Goal: Task Accomplishment & Management: Manage account settings

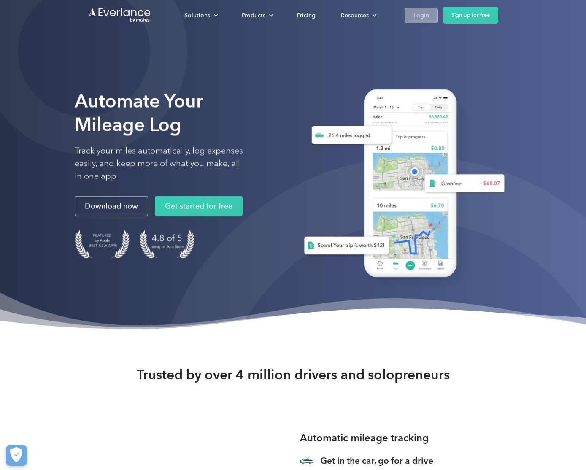
click at [420, 13] on div "Login" at bounding box center [421, 15] width 16 height 11
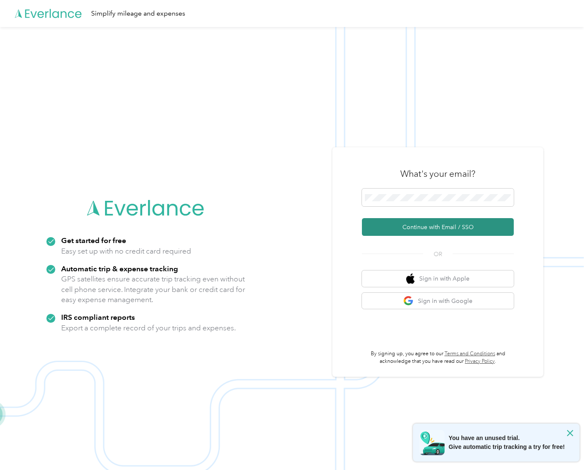
click at [405, 227] on button "Continue with Email / SSO" at bounding box center [438, 227] width 152 height 18
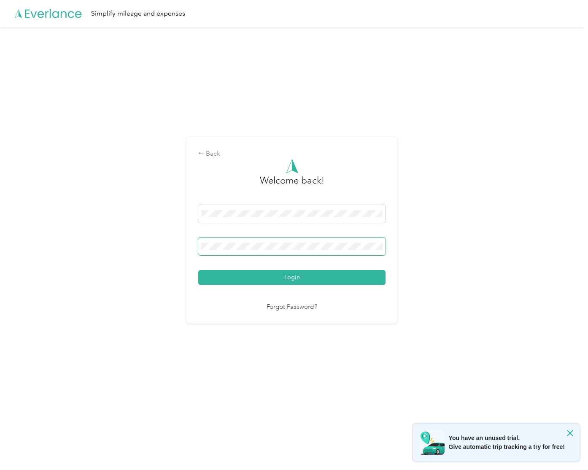
click at [198, 270] on button "Login" at bounding box center [291, 277] width 187 height 15
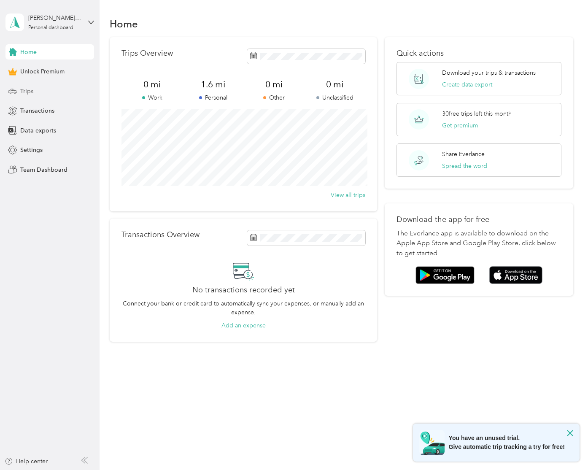
click at [37, 91] on div "Trips" at bounding box center [49, 90] width 89 height 15
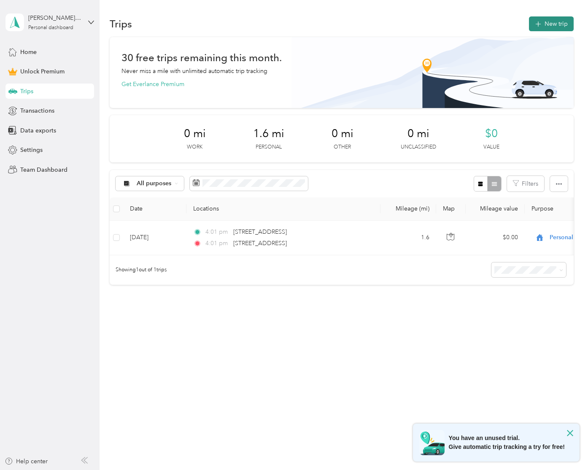
click at [564, 20] on button "New trip" at bounding box center [551, 23] width 45 height 15
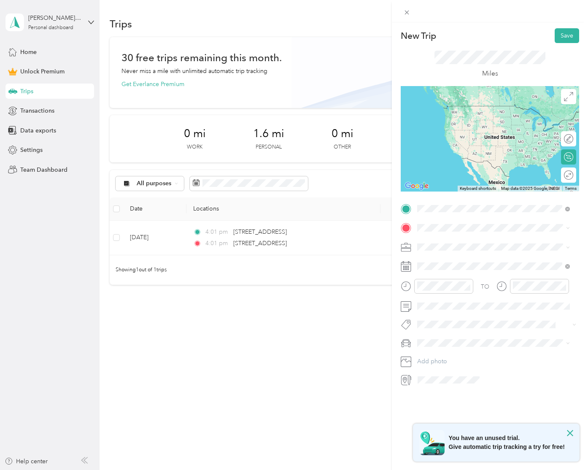
click at [455, 241] on span "2111 West Jackson Creek Avenue Edinburg, Texas 78539, United States" at bounding box center [475, 239] width 84 height 8
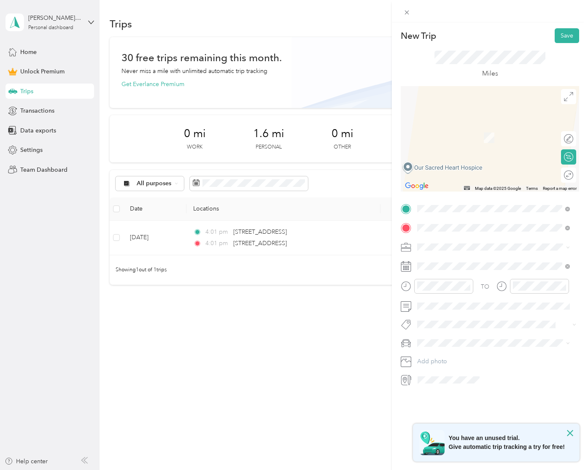
click at [374, 338] on div "New Trip Save This trip cannot be edited because it is either under review, app…" at bounding box center [294, 235] width 588 height 470
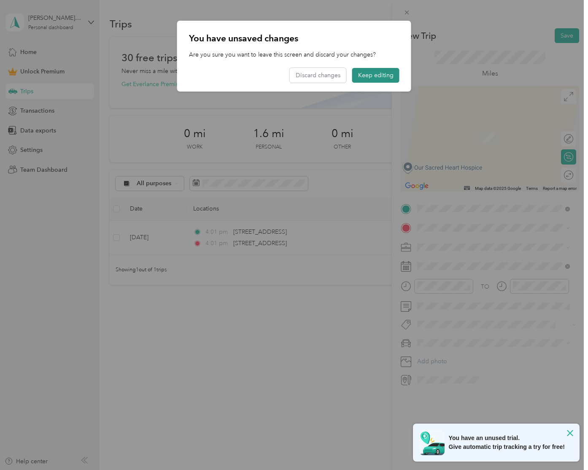
click at [367, 73] on button "Keep editing" at bounding box center [375, 75] width 47 height 15
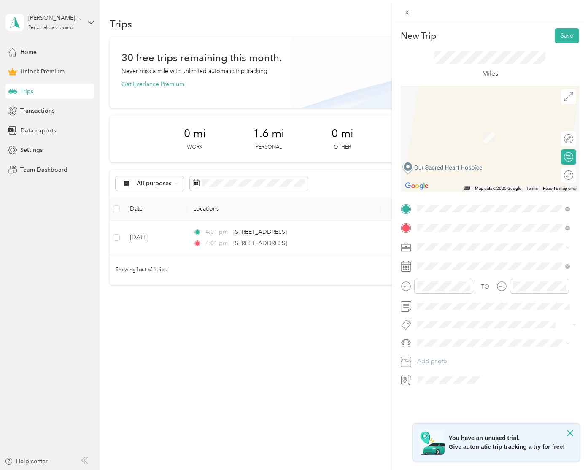
click at [498, 260] on span "2702 Cornerstone Boulevard Edinburg, Texas 78539, United States" at bounding box center [475, 258] width 84 height 8
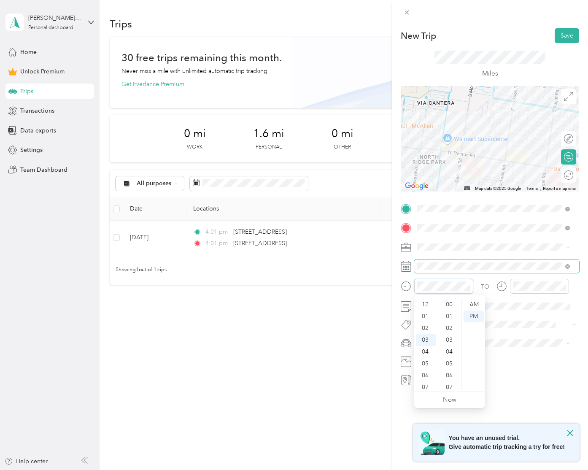
scroll to position [617, 0]
click at [376, 347] on div "New Trip Save This trip cannot be edited because it is either under review, app…" at bounding box center [294, 235] width 588 height 470
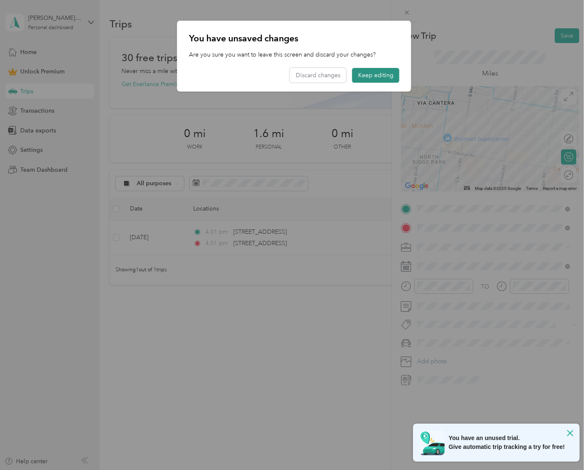
click at [371, 78] on button "Keep editing" at bounding box center [375, 75] width 47 height 15
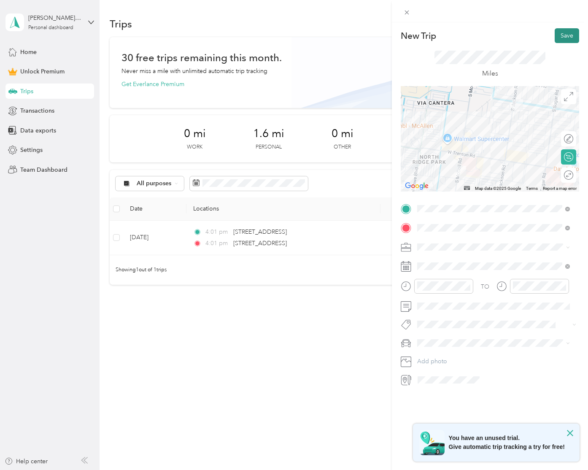
click at [559, 35] on button "Save" at bounding box center [566, 35] width 24 height 15
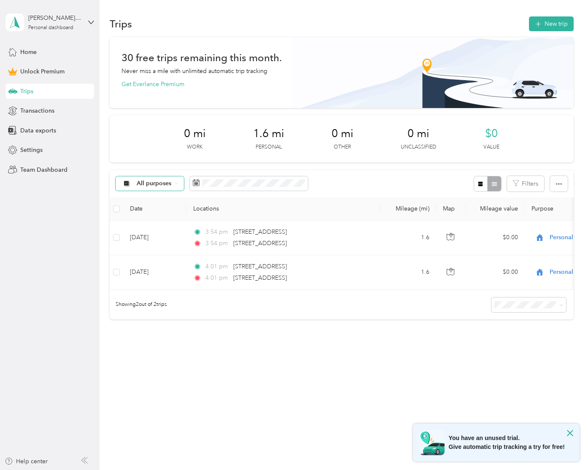
click at [172, 187] on div "All purposes" at bounding box center [150, 183] width 68 height 14
click at [172, 183] on div "All purposes" at bounding box center [150, 183] width 68 height 14
click at [345, 180] on div "All purposes Filters" at bounding box center [341, 183] width 463 height 27
click at [549, 23] on button "New trip" at bounding box center [551, 23] width 45 height 15
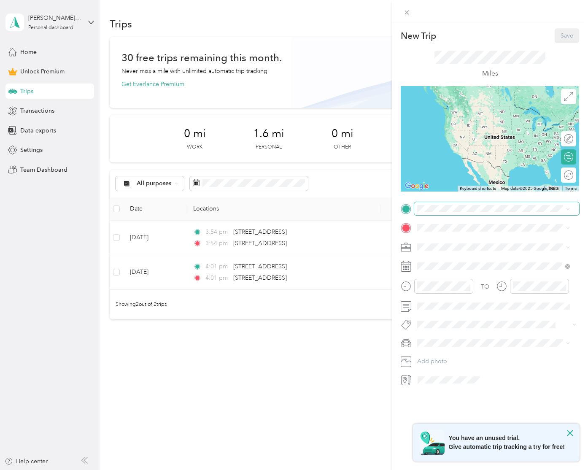
click at [441, 212] on span at bounding box center [496, 208] width 165 height 13
click at [453, 242] on span "2111 West Jackson Creek Avenue Edinburg, Texas 78539, United States" at bounding box center [475, 239] width 84 height 8
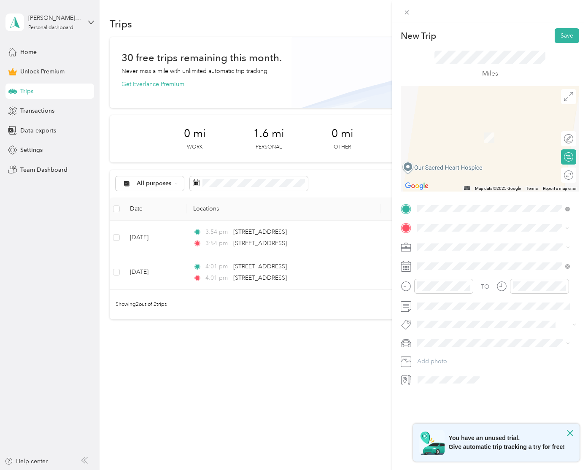
click at [492, 257] on span "2702 Cornerstone Boulevard Edinburg, Texas 78539, United States" at bounding box center [475, 258] width 84 height 8
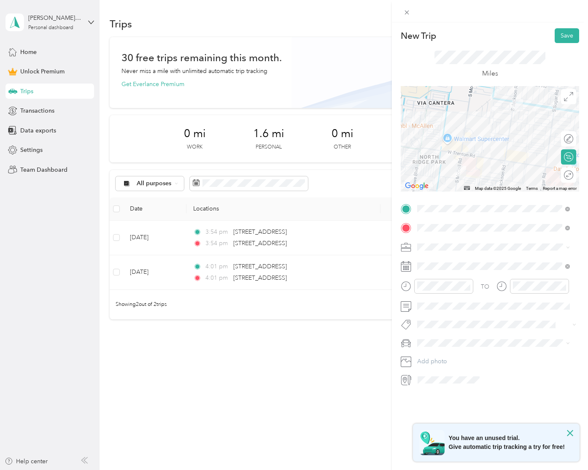
click at [372, 412] on div "New Trip Save This trip cannot be edited because it is either under review, app…" at bounding box center [294, 235] width 588 height 470
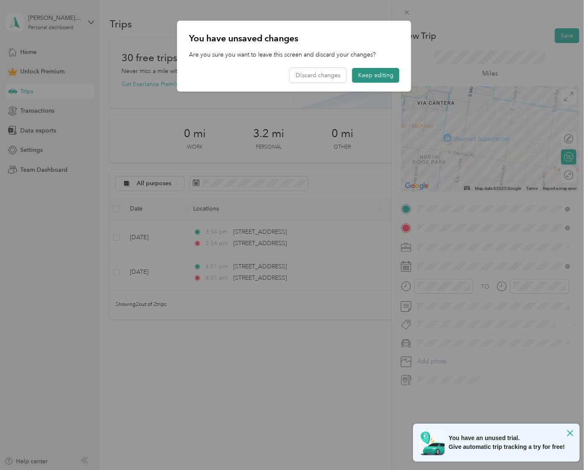
click at [364, 78] on button "Keep editing" at bounding box center [375, 75] width 47 height 15
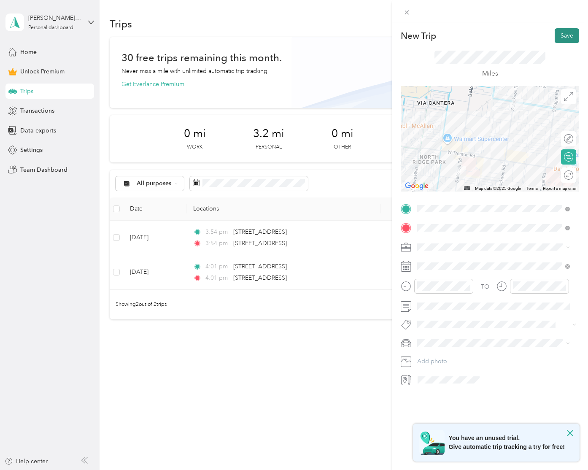
click at [565, 34] on button "Save" at bounding box center [566, 35] width 24 height 15
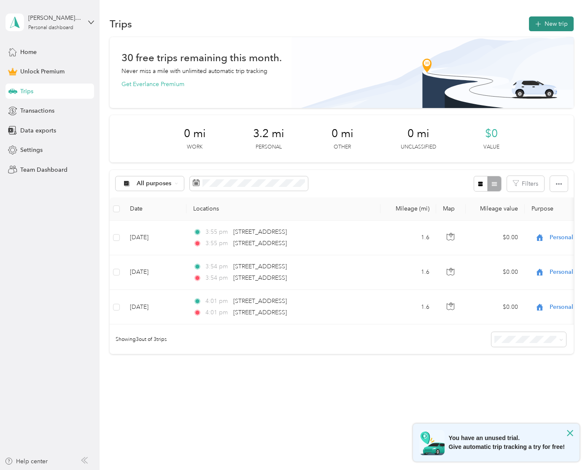
click at [538, 25] on icon "button" at bounding box center [538, 24] width 10 height 10
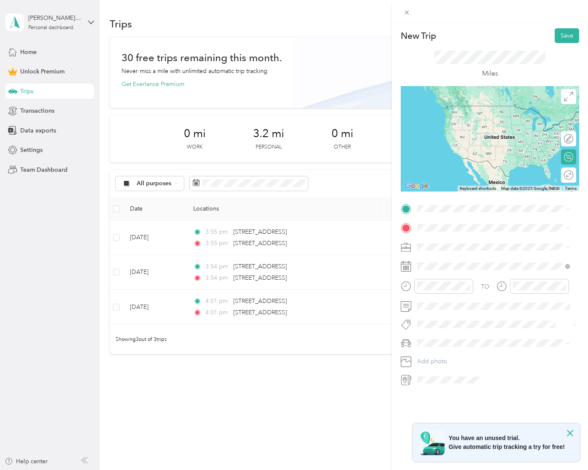
click at [460, 242] on span "2111 West Jackson Creek Avenue Edinburg, Texas 78539, United States" at bounding box center [475, 239] width 84 height 8
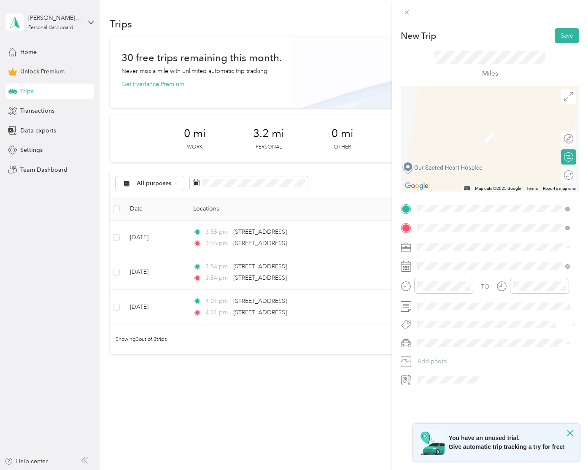
click at [494, 262] on span "2702 Cornerstone Boulevard Edinburg, Texas 78539, United States" at bounding box center [475, 258] width 84 height 8
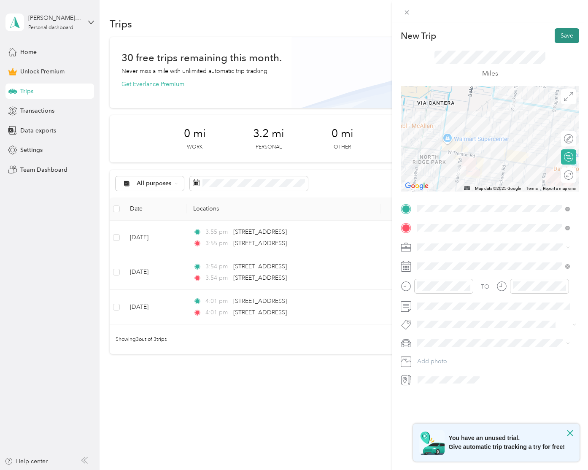
click at [559, 38] on button "Save" at bounding box center [566, 35] width 24 height 15
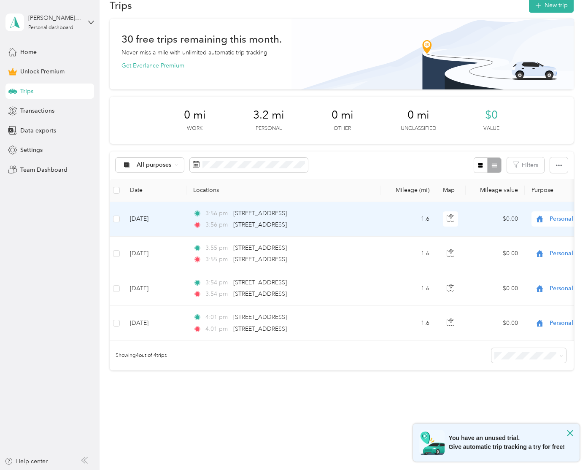
scroll to position [0, 0]
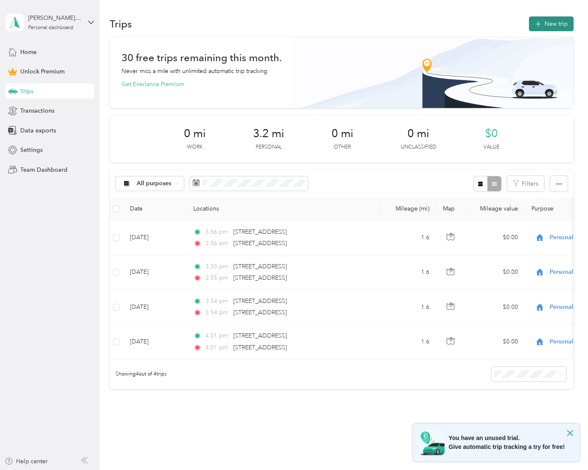
click at [538, 29] on button "New trip" at bounding box center [551, 23] width 45 height 15
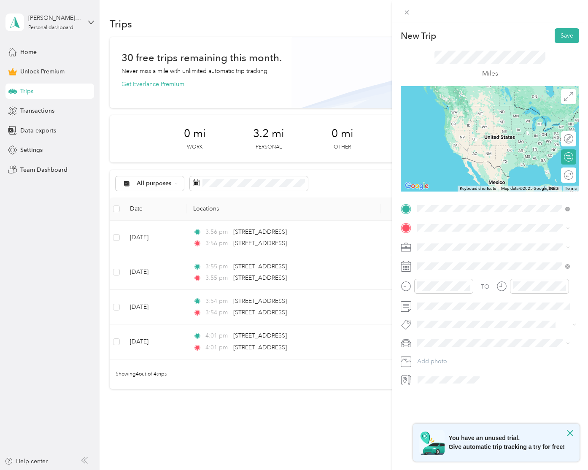
click at [457, 240] on span "2111 West Jackson Creek Avenue Edinburg, Texas 78539, United States" at bounding box center [475, 239] width 84 height 8
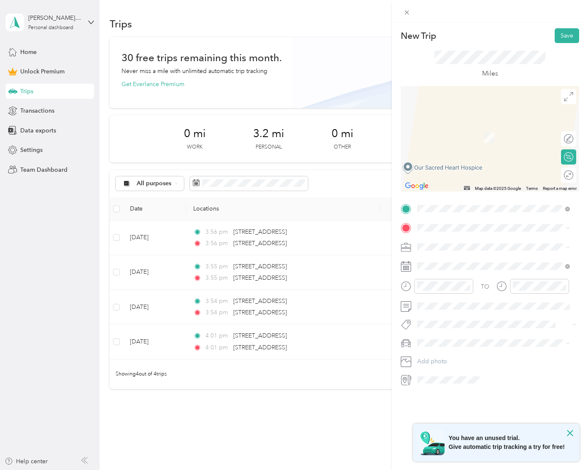
click at [501, 258] on span "2702 Cornerstone Boulevard Edinburg, Texas 78539, United States" at bounding box center [475, 258] width 84 height 8
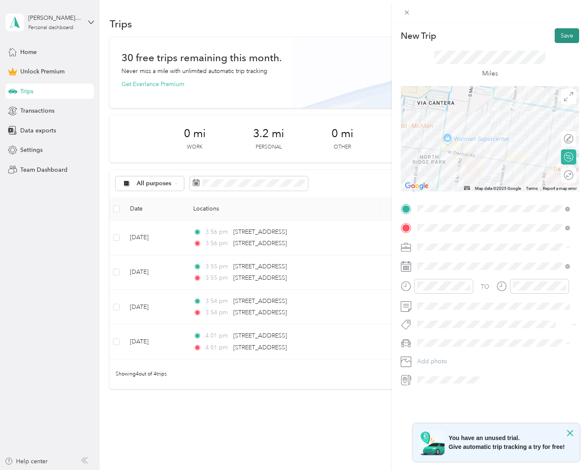
click at [562, 35] on button "Save" at bounding box center [566, 35] width 24 height 15
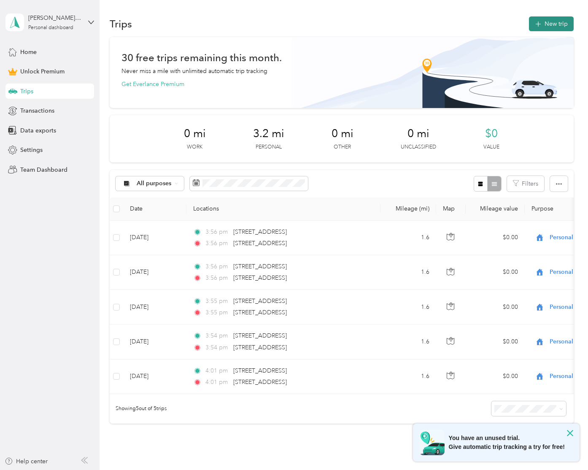
click at [544, 25] on button "New trip" at bounding box center [551, 23] width 45 height 15
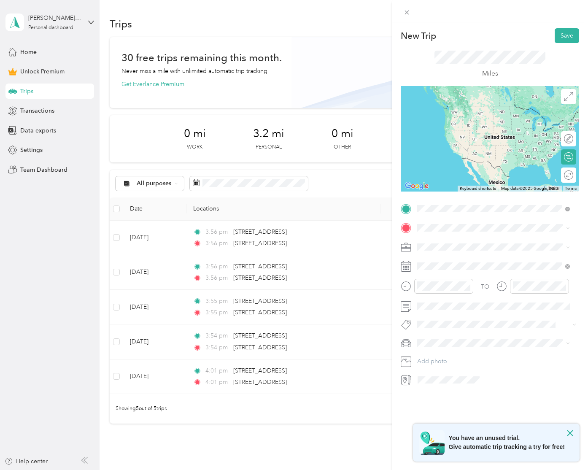
click at [460, 236] on span "2111 West Jackson Creek Avenue Edinburg, Texas 78539, United States" at bounding box center [475, 239] width 84 height 8
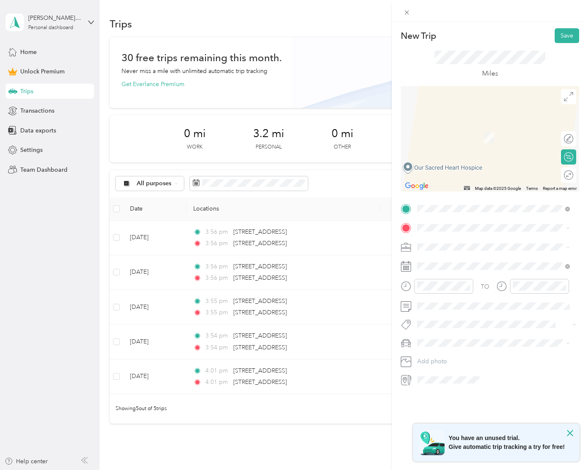
click at [449, 236] on div "TO Add photo" at bounding box center [490, 294] width 178 height 185
click at [489, 262] on span "2702 Cornerstone Boulevard Edinburg, Texas 78539, United States" at bounding box center [475, 258] width 84 height 8
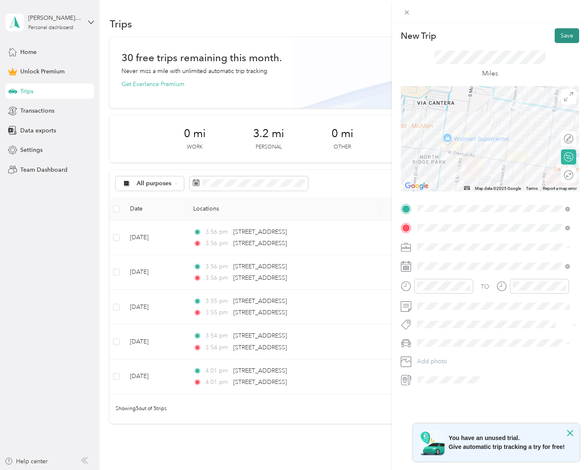
click at [554, 32] on button "Save" at bounding box center [566, 35] width 24 height 15
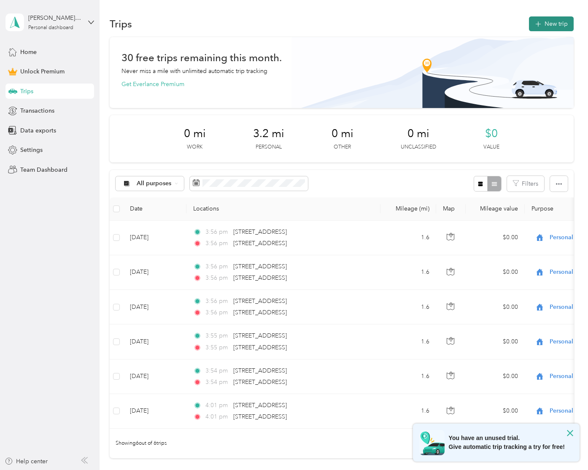
click at [546, 19] on button "New trip" at bounding box center [551, 23] width 45 height 15
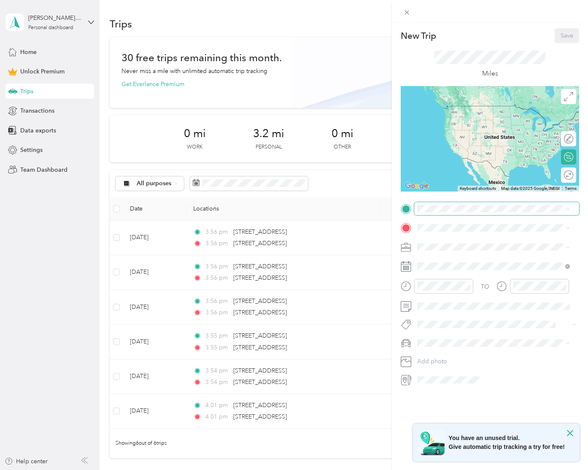
click at [441, 214] on span at bounding box center [496, 208] width 165 height 13
click at [461, 242] on span "2111 West Trenton Road Edinburg, Texas 78539, United States" at bounding box center [475, 239] width 84 height 8
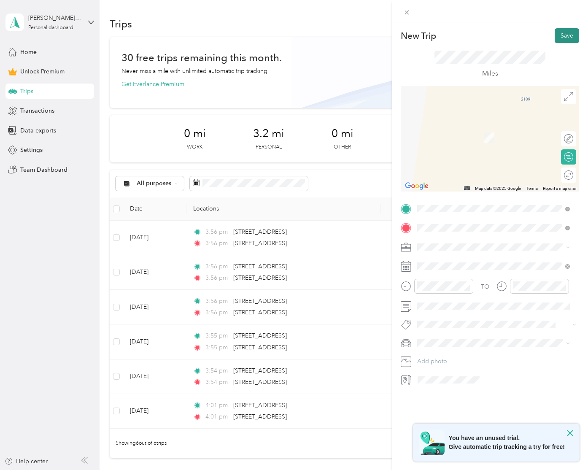
click at [556, 36] on button "Save" at bounding box center [566, 35] width 24 height 15
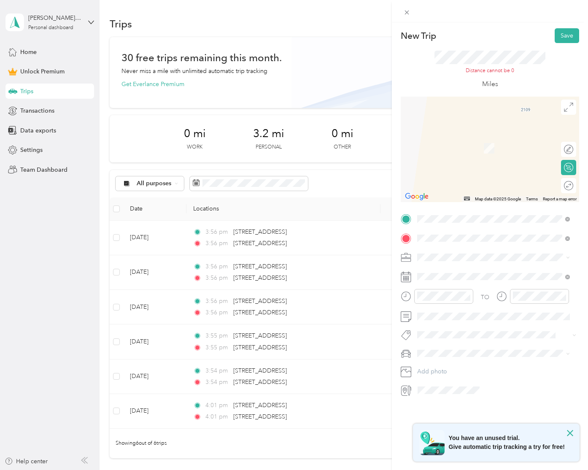
click at [471, 269] on span "2702 Cornerstone Boulevard Edinburg, Texas 78539, United States" at bounding box center [475, 269] width 84 height 8
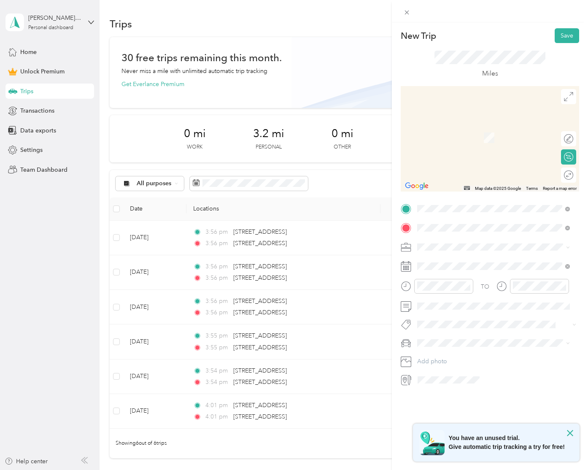
click at [482, 243] on span "2111 West Jackson Creek Avenue Edinburg, Texas 78539, United States" at bounding box center [475, 239] width 84 height 8
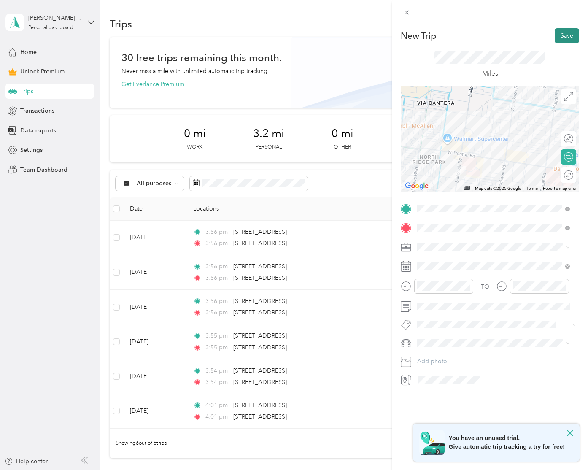
click at [559, 32] on button "Save" at bounding box center [566, 35] width 24 height 15
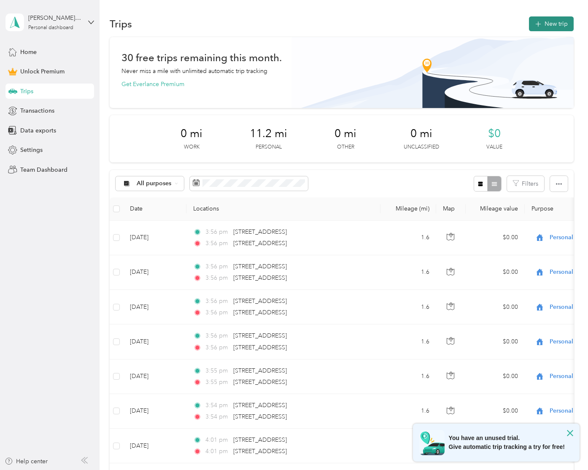
click at [541, 21] on button "New trip" at bounding box center [551, 23] width 45 height 15
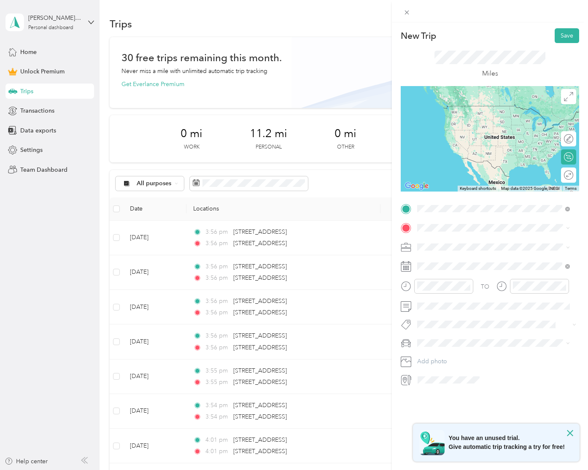
click at [450, 242] on span "2111 West Jackson Creek Avenue Edinburg, Texas 78539, United States" at bounding box center [475, 239] width 84 height 8
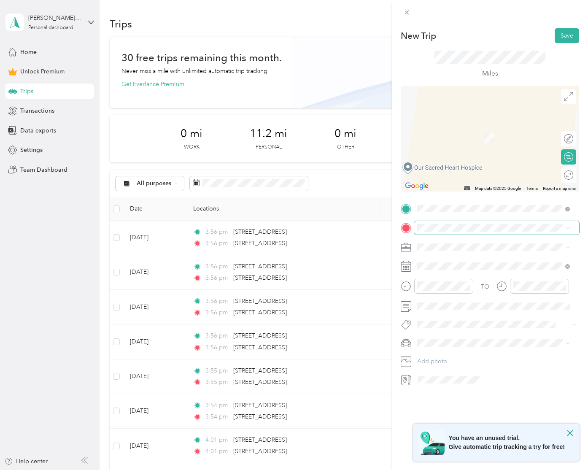
click at [448, 231] on span at bounding box center [496, 227] width 165 height 13
click at [447, 231] on span at bounding box center [496, 227] width 165 height 13
click at [457, 261] on span "6800 North 10th Street McAllen, Texas 78504, United States" at bounding box center [475, 258] width 84 height 8
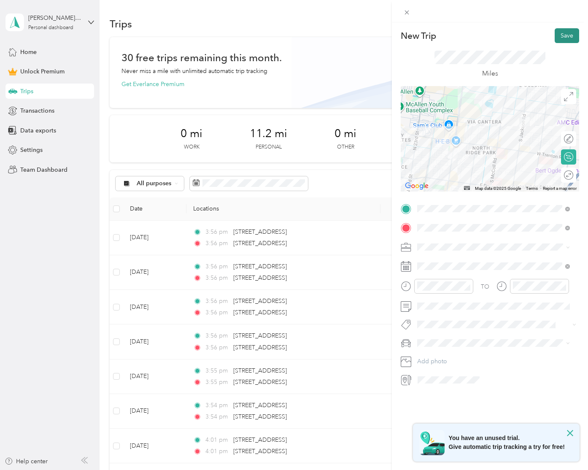
click at [560, 35] on button "Save" at bounding box center [566, 35] width 24 height 15
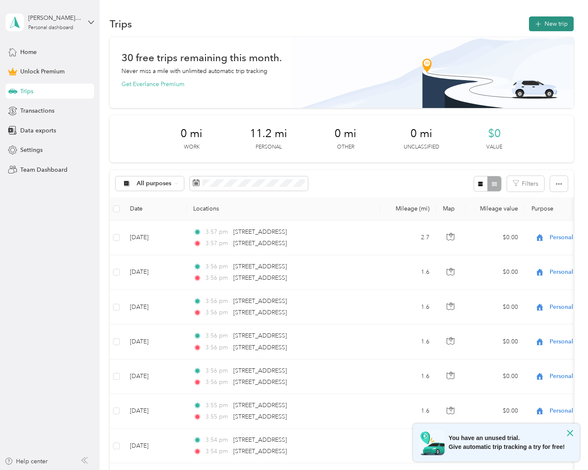
click at [549, 19] on button "New trip" at bounding box center [551, 23] width 45 height 15
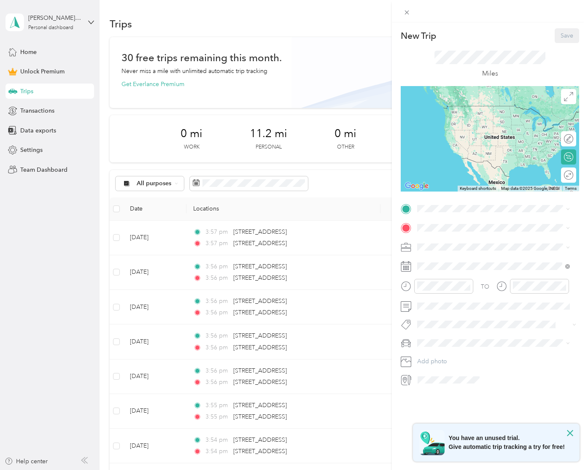
click at [433, 215] on div "TO Add photo" at bounding box center [490, 294] width 178 height 185
click at [453, 242] on span "2111 West Jackson Creek Avenue Edinburg, Texas 78539, United States" at bounding box center [475, 239] width 84 height 8
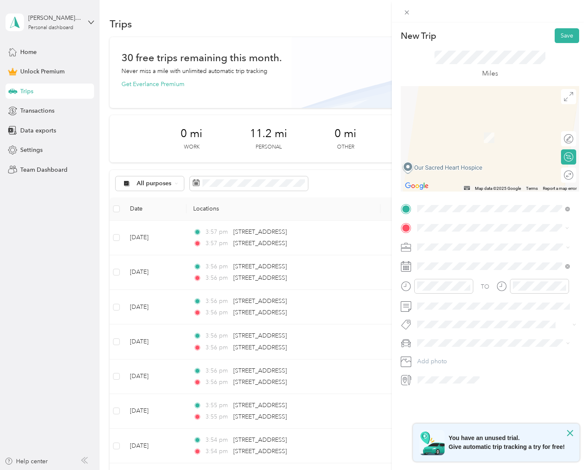
click at [450, 259] on span "6800 North 10th Street McAllen, Texas 78504, United States" at bounding box center [475, 258] width 84 height 8
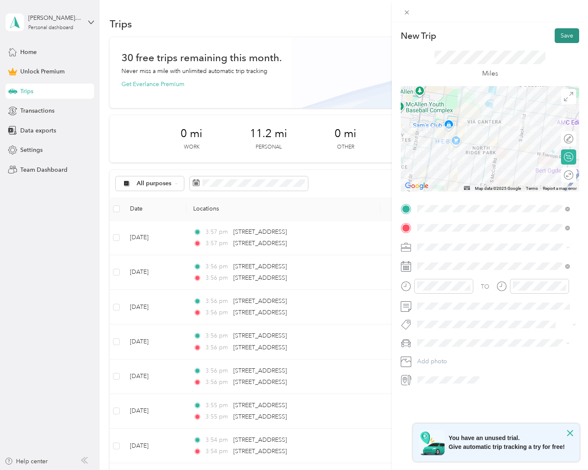
click at [558, 34] on button "Save" at bounding box center [566, 35] width 24 height 15
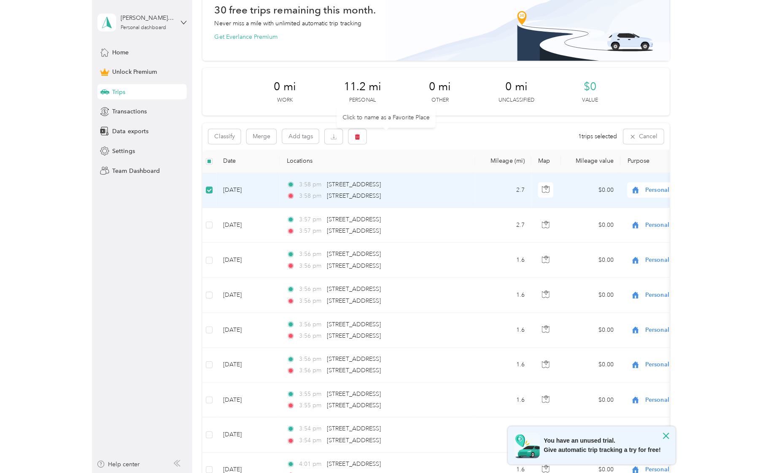
scroll to position [42, 0]
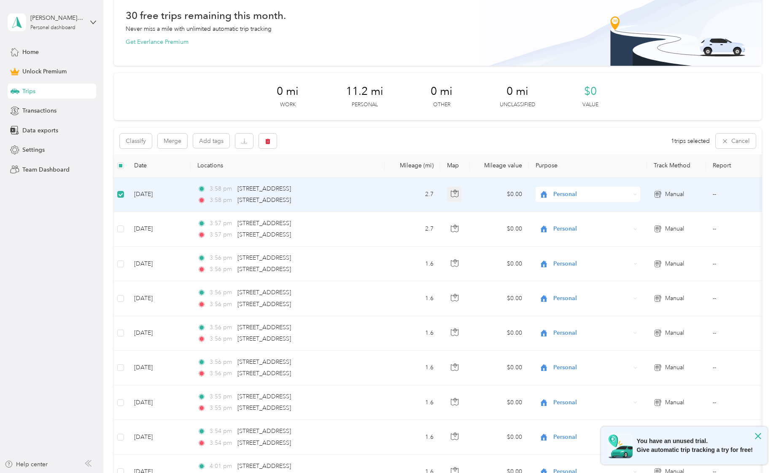
click at [456, 192] on icon "button" at bounding box center [454, 192] width 3 height 4
click at [357, 196] on div "3:58 pm 6800 North 10th Street, McAllen" at bounding box center [285, 200] width 177 height 9
click at [360, 199] on div "3:58 pm 6800 North 10th Street, McAllen" at bounding box center [285, 200] width 177 height 9
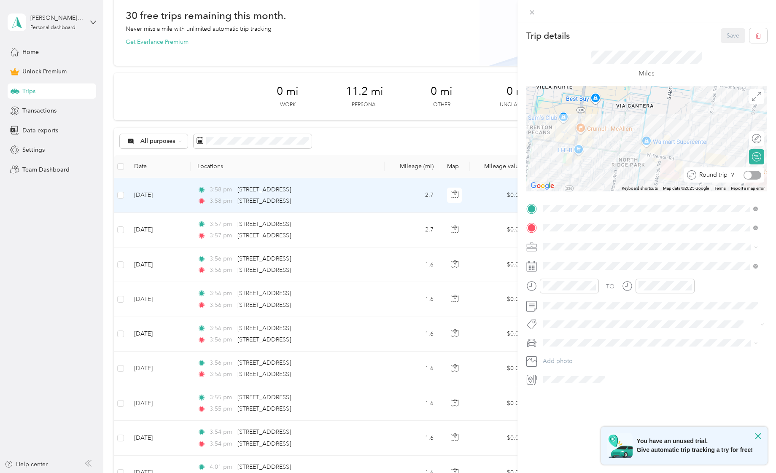
click at [587, 174] on div at bounding box center [752, 175] width 18 height 9
click at [587, 239] on div "TO Add photo" at bounding box center [646, 294] width 241 height 185
click at [559, 261] on span "Work" at bounding box center [553, 261] width 14 height 7
click at [587, 35] on button "Save" at bounding box center [733, 35] width 24 height 15
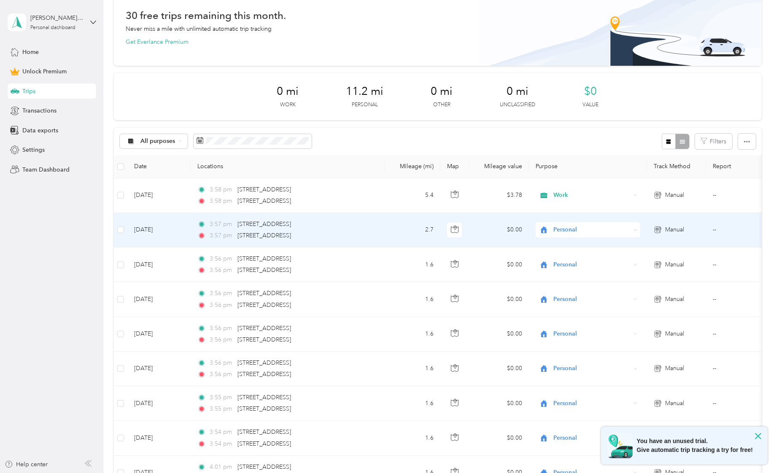
click at [397, 229] on td "2.7" at bounding box center [413, 230] width 56 height 35
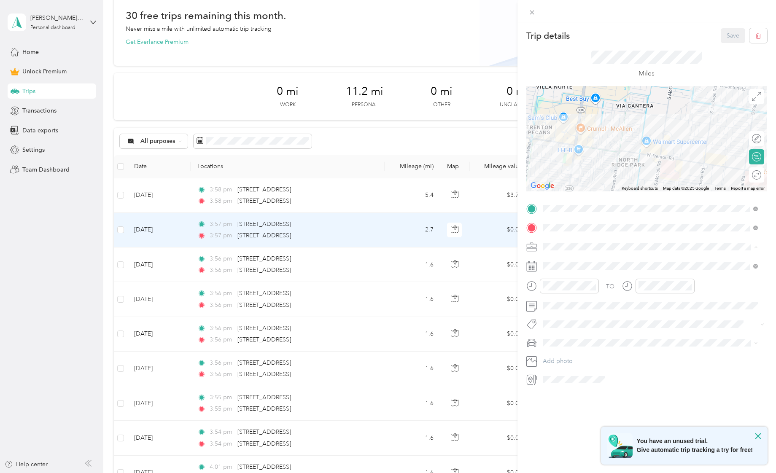
click at [557, 256] on li "Work" at bounding box center [650, 261] width 221 height 15
click at [587, 174] on div "Round trip" at bounding box center [745, 175] width 31 height 9
click at [587, 34] on button "Save" at bounding box center [733, 35] width 24 height 15
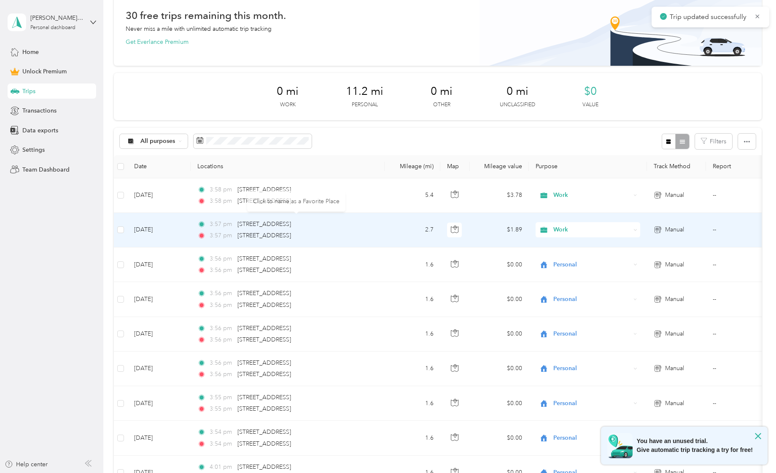
click at [369, 226] on div "3:57 pm 2111 West Jackson Creek Avenue, Edinburg" at bounding box center [285, 224] width 177 height 9
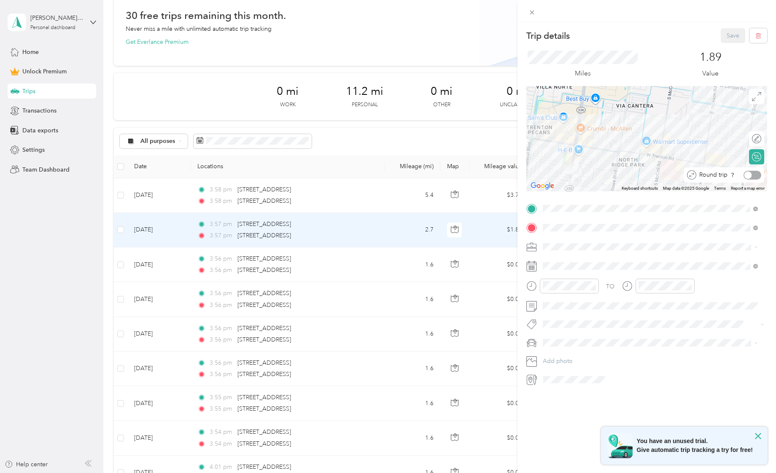
click at [587, 175] on div at bounding box center [752, 175] width 18 height 9
click at [587, 35] on button "Save" at bounding box center [733, 35] width 24 height 15
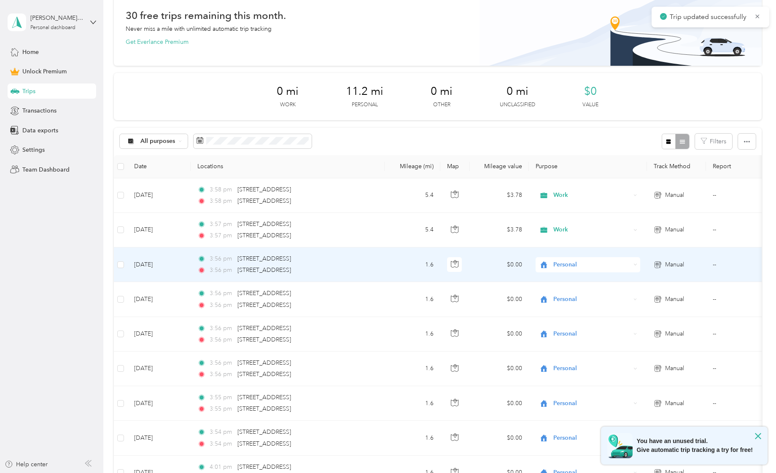
click at [374, 263] on td "3:56 pm 2111 West Jackson Creek Avenue, Edinburg 3:56 pm 2702 Cornerstone Boule…" at bounding box center [288, 265] width 194 height 35
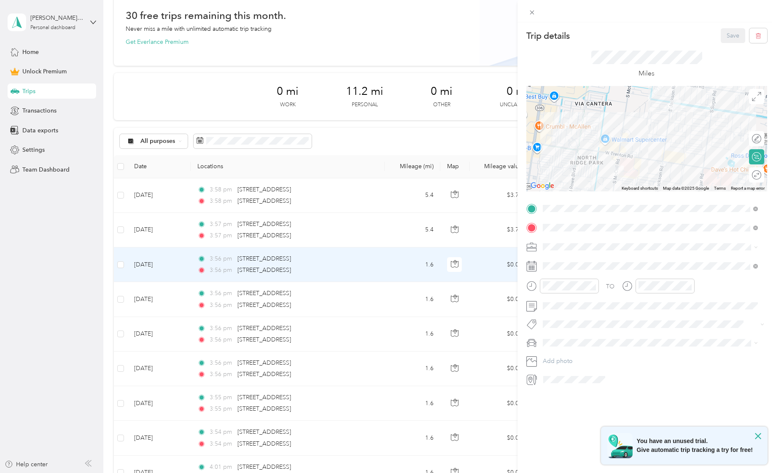
click at [587, 175] on div "Round trip" at bounding box center [756, 174] width 15 height 15
click at [587, 172] on div at bounding box center [748, 175] width 8 height 8
click at [567, 262] on div "Work" at bounding box center [650, 261] width 209 height 9
click at [587, 33] on button "Save" at bounding box center [733, 35] width 24 height 15
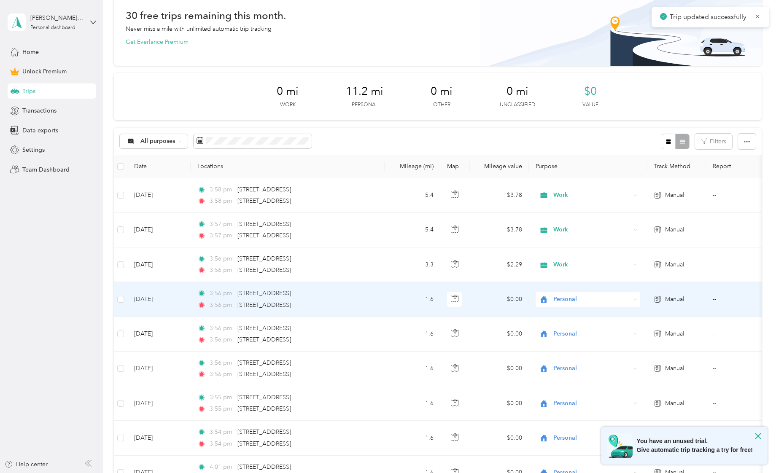
click at [367, 301] on div "3:56 pm 2702 Cornerstone Boulevard, Edinburg" at bounding box center [285, 305] width 177 height 9
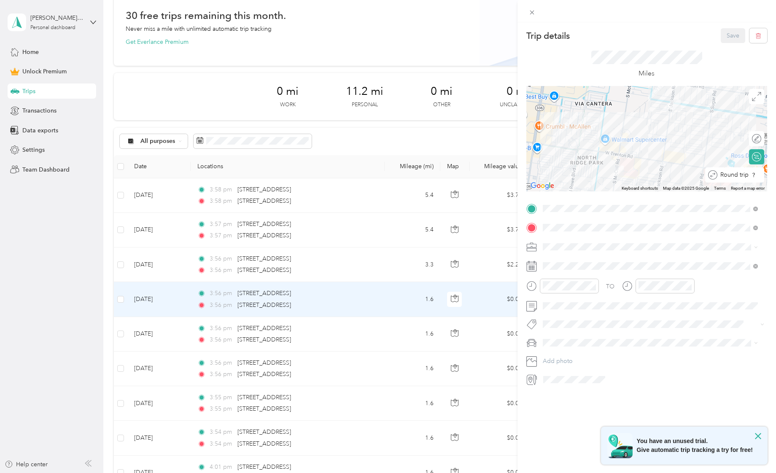
click at [587, 173] on div at bounding box center [764, 175] width 0 height 9
click at [554, 261] on span "Work" at bounding box center [553, 261] width 14 height 7
click at [587, 35] on button "Save" at bounding box center [733, 35] width 24 height 15
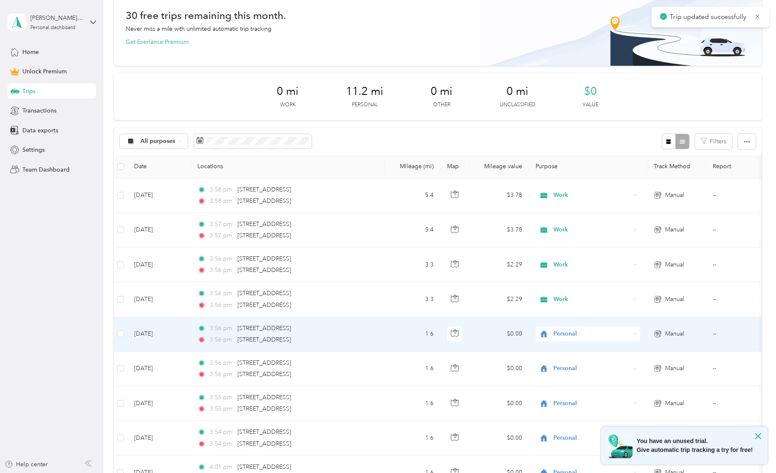
click at [358, 330] on div "3:56 pm 2111 West Jackson Creek Avenue, Edinburg" at bounding box center [285, 328] width 177 height 9
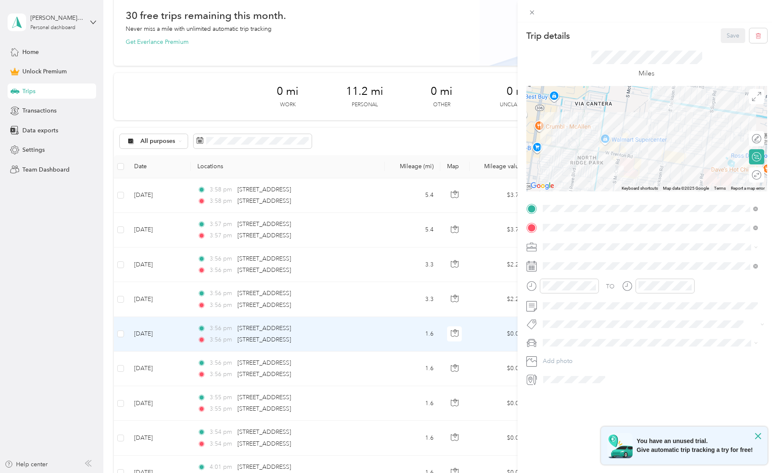
click at [563, 261] on div "Work" at bounding box center [650, 261] width 209 height 9
click at [587, 177] on div at bounding box center [752, 175] width 18 height 9
click at [587, 33] on button "Save" at bounding box center [733, 35] width 24 height 15
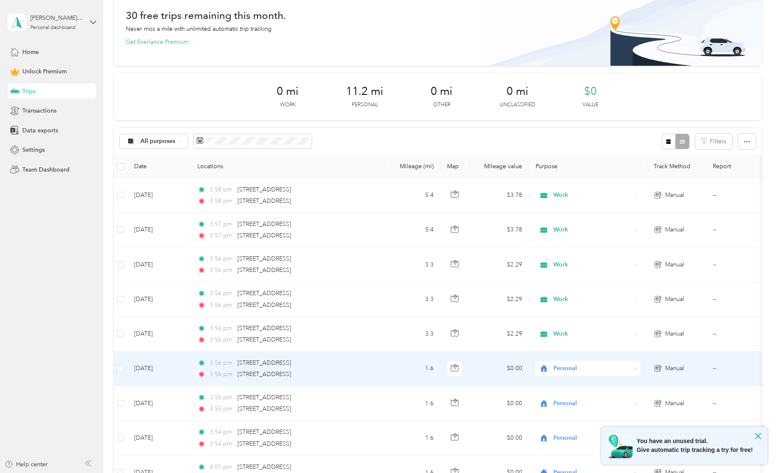
click at [366, 371] on div "3:56 pm 2702 Cornerstone Boulevard, Edinburg" at bounding box center [285, 374] width 177 height 9
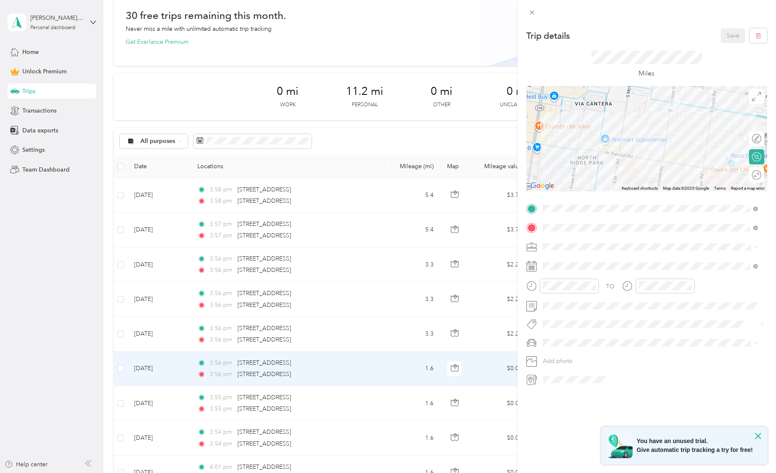
click at [587, 178] on div "Round trip" at bounding box center [756, 174] width 15 height 15
click at [587, 175] on div at bounding box center [752, 175] width 18 height 9
click at [557, 260] on span "Work" at bounding box center [553, 259] width 14 height 7
click at [587, 32] on button "Save" at bounding box center [733, 35] width 24 height 15
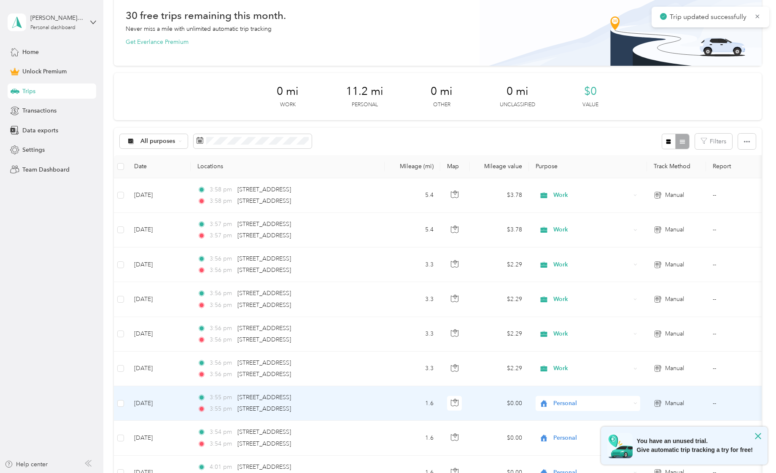
click at [354, 404] on div "3:55 pm 2111 West Jackson Creek Avenue, Edinburg 3:55 pm 2702 Cornerstone Boule…" at bounding box center [285, 403] width 177 height 21
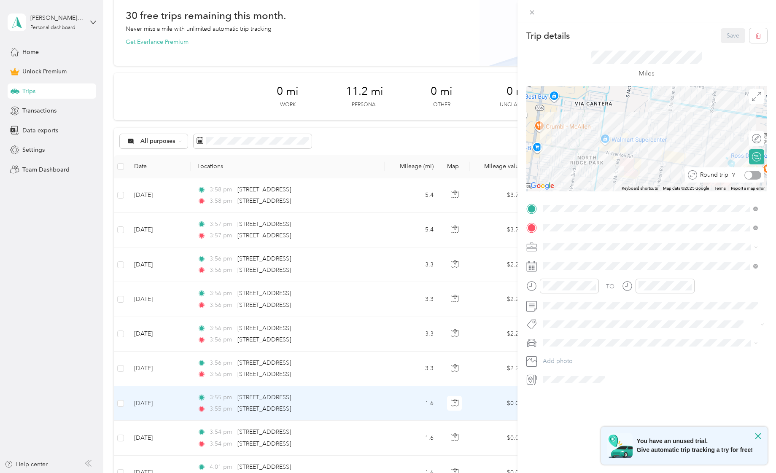
click at [587, 174] on div "Round trip" at bounding box center [729, 175] width 64 height 9
click at [587, 174] on div at bounding box center [752, 175] width 18 height 9
click at [556, 262] on span "Work" at bounding box center [553, 261] width 14 height 7
click at [587, 32] on button "Save" at bounding box center [733, 35] width 24 height 15
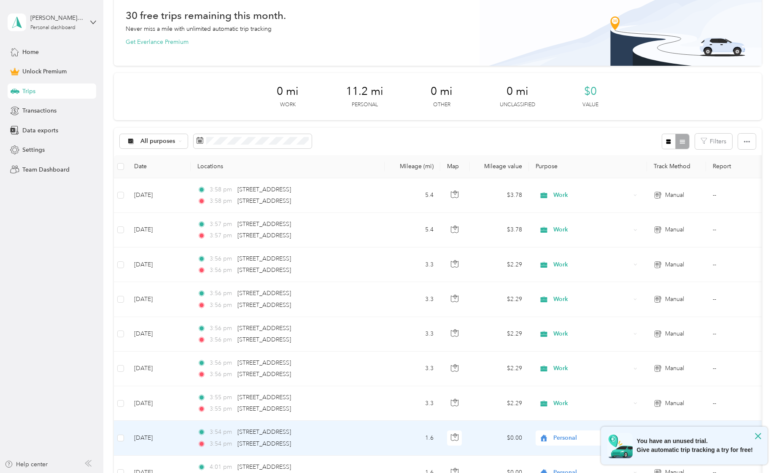
click at [356, 433] on div "3:54 pm 2111 West Jackson Creek Avenue, Edinburg" at bounding box center [285, 432] width 177 height 9
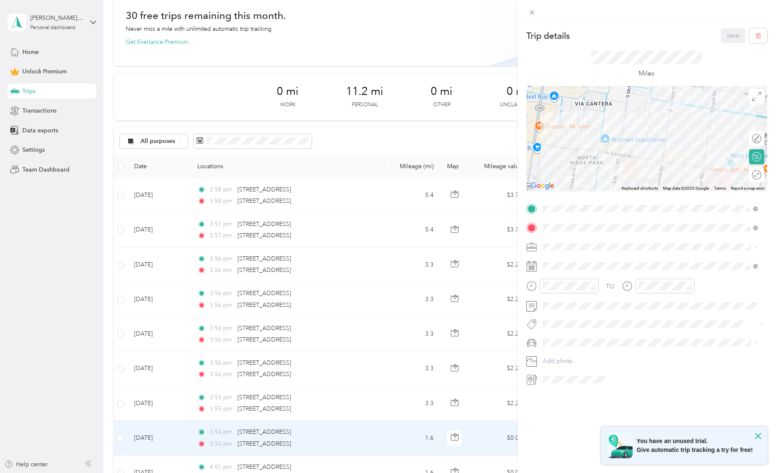
click at [587, 174] on div "Round trip" at bounding box center [756, 174] width 15 height 15
click at [587, 174] on div at bounding box center [752, 175] width 18 height 9
click at [554, 254] on div "TO Add photo" at bounding box center [646, 294] width 241 height 185
click at [549, 263] on span "Work" at bounding box center [553, 261] width 14 height 7
click at [587, 33] on button "Save" at bounding box center [733, 35] width 24 height 15
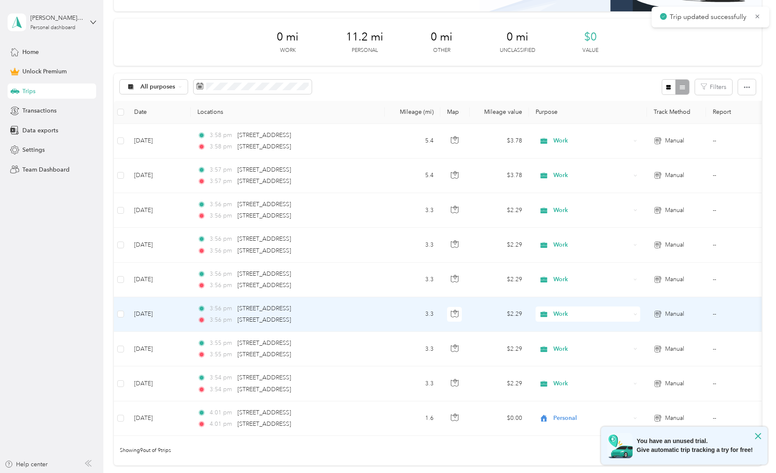
scroll to position [212, 0]
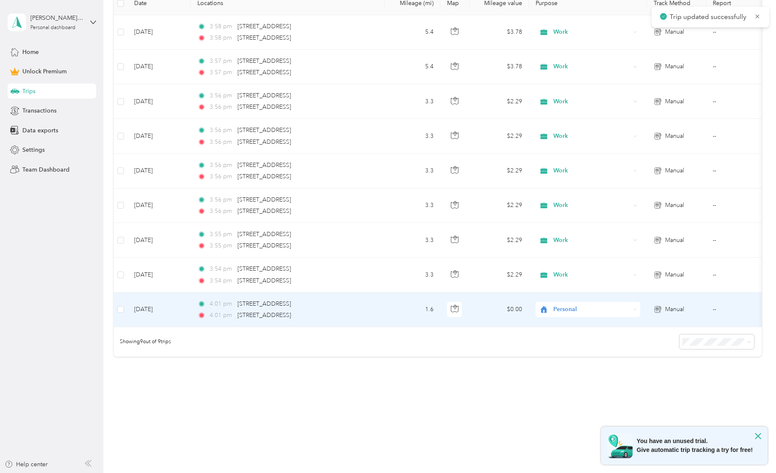
click at [373, 300] on div "4:01 pm 2111 West Jackson Creek Avenue, Edinburg" at bounding box center [285, 303] width 177 height 9
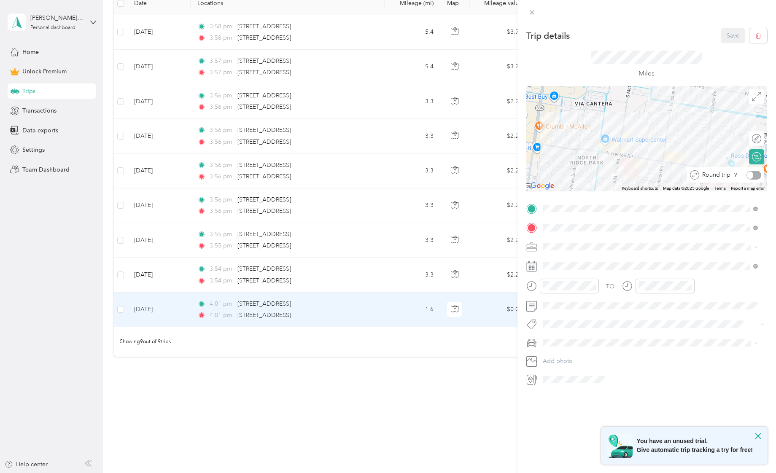
click at [587, 173] on div "Round trip" at bounding box center [730, 175] width 62 height 9
click at [587, 173] on div at bounding box center [752, 175] width 18 height 9
click at [557, 242] on span at bounding box center [653, 246] width 227 height 13
click at [556, 261] on span "Work" at bounding box center [553, 261] width 14 height 7
click at [587, 32] on button "Save" at bounding box center [733, 35] width 24 height 15
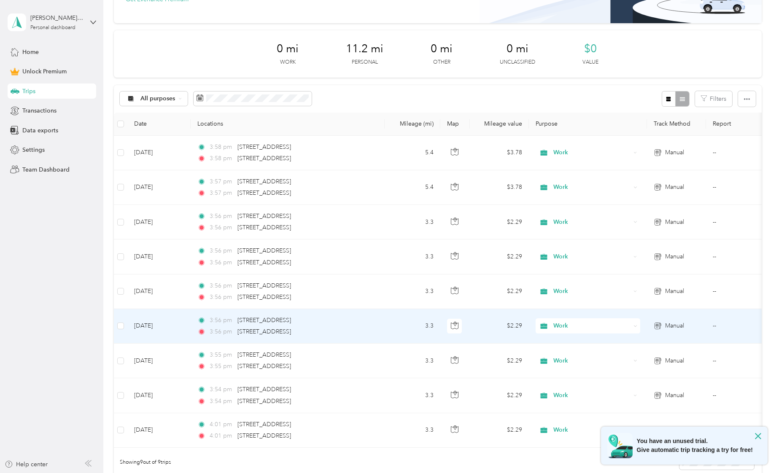
scroll to position [84, 0]
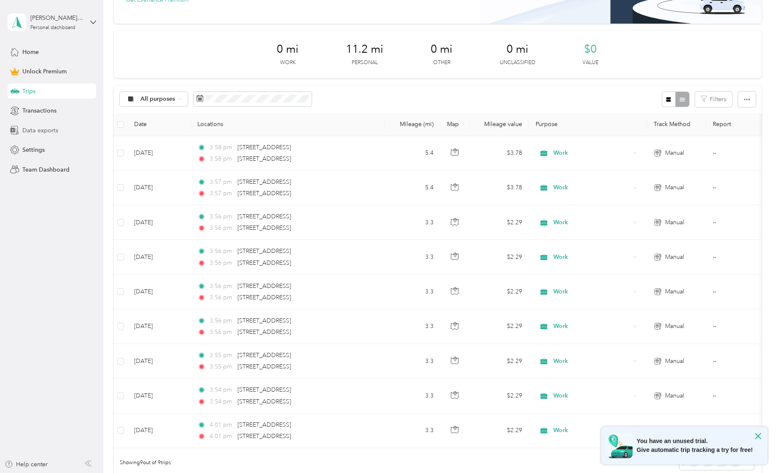
click at [39, 129] on span "Data exports" at bounding box center [40, 130] width 36 height 9
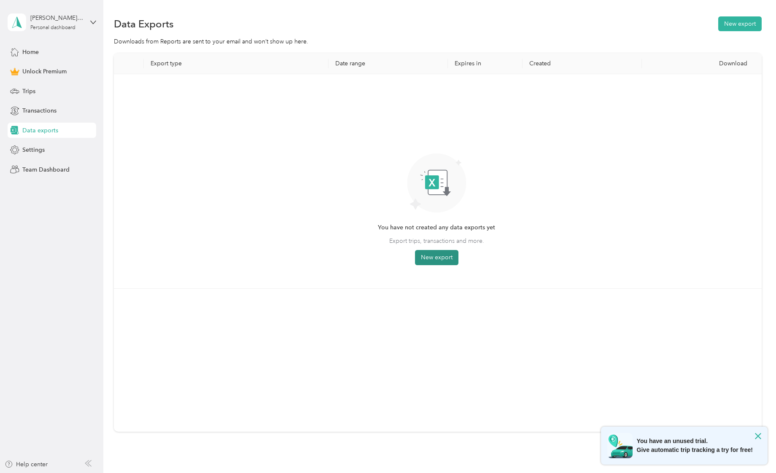
click at [422, 253] on button "New export" at bounding box center [436, 257] width 43 height 15
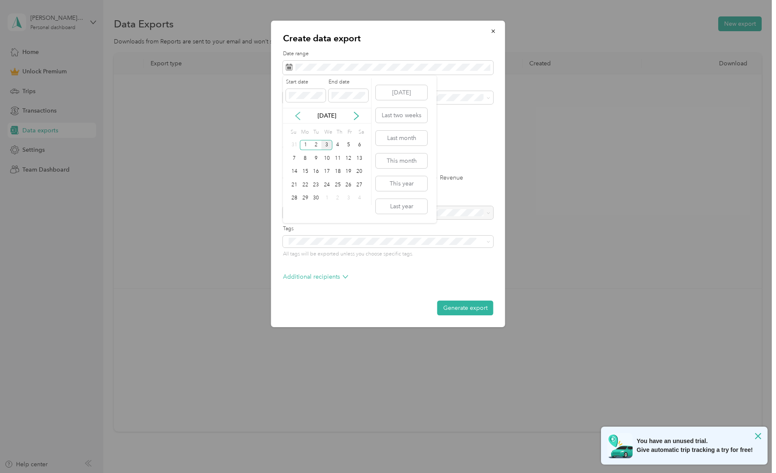
click at [294, 115] on icon at bounding box center [297, 116] width 8 height 8
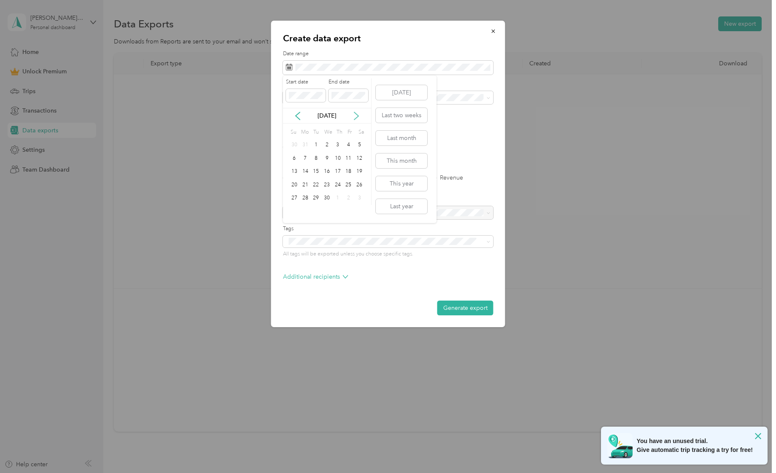
click at [358, 120] on icon at bounding box center [356, 116] width 8 height 8
click at [357, 119] on icon at bounding box center [356, 116] width 8 height 8
click at [297, 118] on icon at bounding box center [297, 116] width 8 height 8
click at [471, 140] on label "File format" at bounding box center [388, 138] width 210 height 8
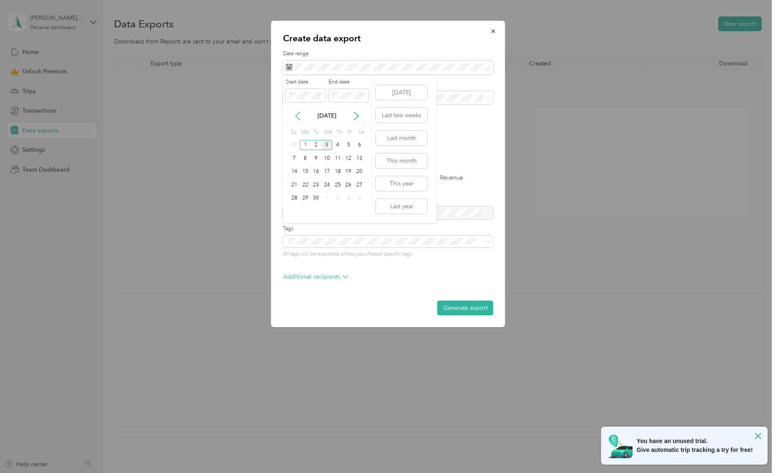
click at [300, 113] on icon at bounding box center [297, 116] width 8 height 8
click at [318, 146] on div "1" at bounding box center [315, 145] width 11 height 11
click at [483, 135] on label "File format" at bounding box center [388, 138] width 210 height 8
click at [484, 140] on label "File format" at bounding box center [388, 138] width 210 height 8
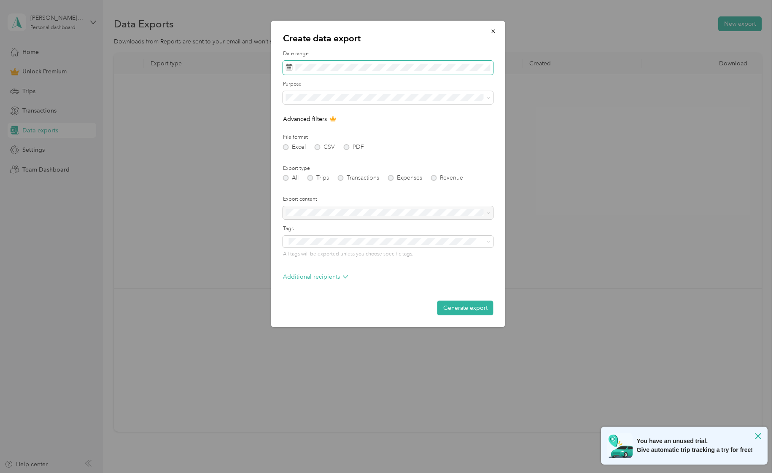
click at [289, 68] on icon at bounding box center [289, 67] width 7 height 7
click at [292, 65] on icon at bounding box center [289, 67] width 7 height 7
click at [414, 92] on button "Today" at bounding box center [401, 92] width 51 height 15
click at [292, 71] on span at bounding box center [289, 68] width 7 height 8
click at [289, 65] on icon at bounding box center [289, 67] width 7 height 7
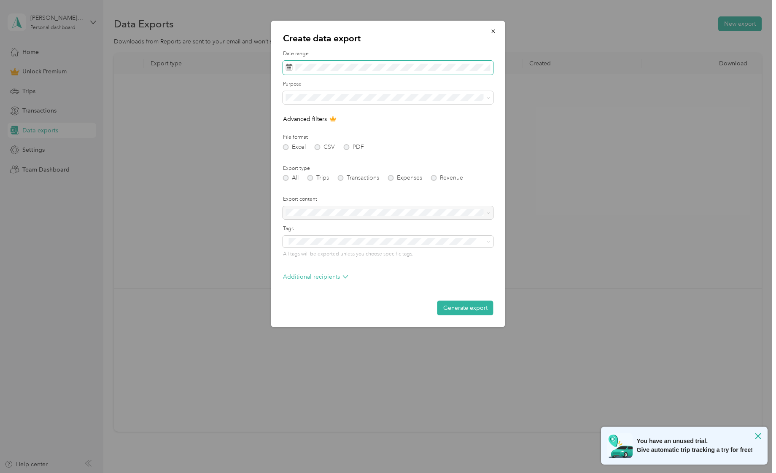
click at [286, 65] on icon at bounding box center [289, 67] width 7 height 7
click at [288, 66] on icon at bounding box center [289, 67] width 7 height 7
click at [371, 127] on form "Date range Purpose Advanced filters File format Excel CSV PDF Export type All T…" at bounding box center [388, 182] width 210 height 265
click at [287, 66] on icon at bounding box center [289, 67] width 7 height 7
click at [294, 66] on span at bounding box center [388, 68] width 210 height 14
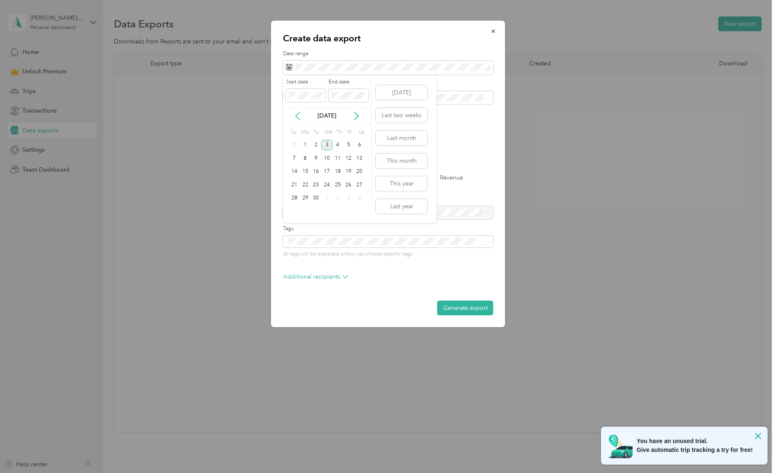
click at [296, 113] on icon at bounding box center [297, 116] width 8 height 8
click at [358, 114] on icon at bounding box center [356, 116] width 8 height 8
click at [298, 116] on icon at bounding box center [297, 116] width 8 height 8
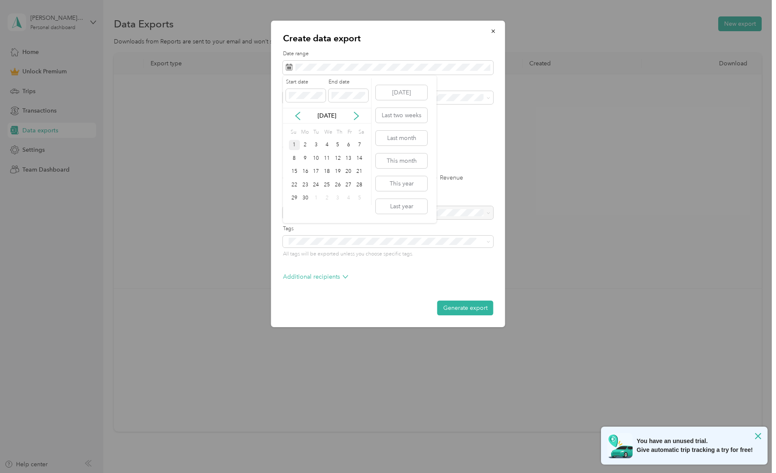
click at [292, 144] on div "1" at bounding box center [294, 145] width 11 height 11
click at [354, 118] on icon at bounding box center [356, 116] width 8 height 8
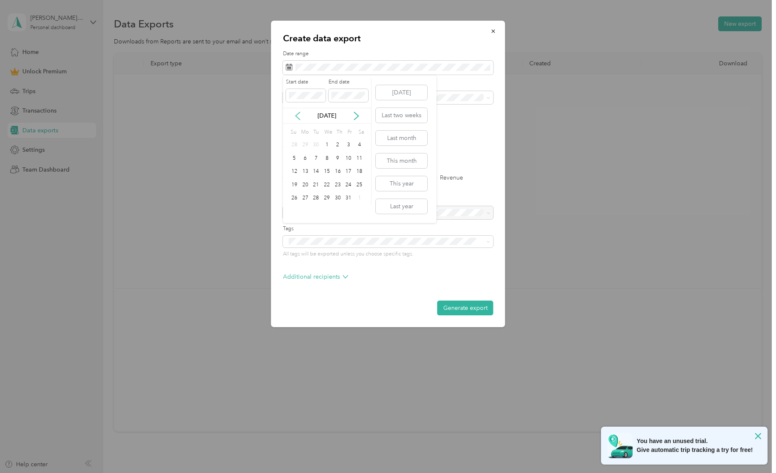
click at [298, 114] on icon at bounding box center [297, 116] width 8 height 8
click at [324, 144] on div "3" at bounding box center [326, 145] width 11 height 11
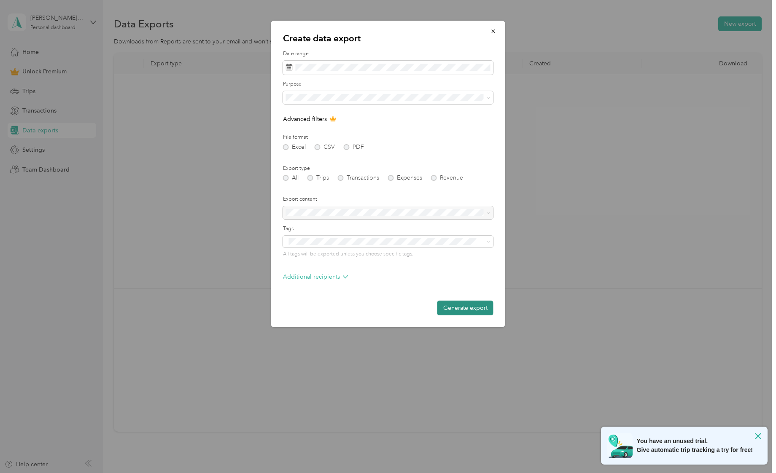
click at [475, 308] on button "Generate export" at bounding box center [465, 308] width 56 height 15
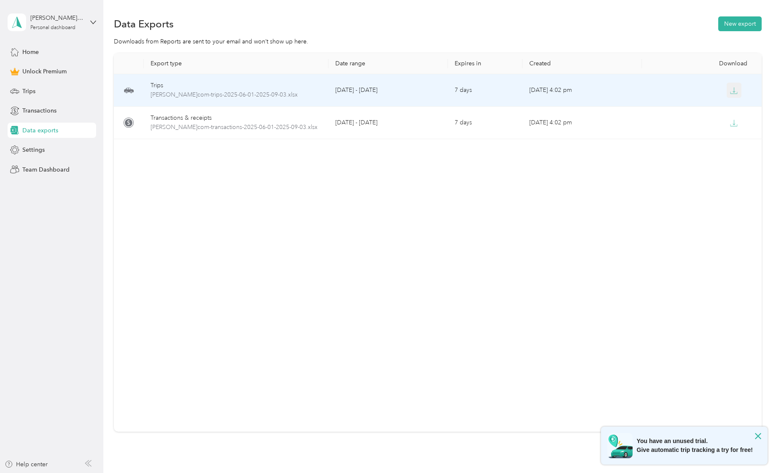
click at [587, 91] on icon "button" at bounding box center [734, 91] width 8 height 8
